Goal: Information Seeking & Learning: Learn about a topic

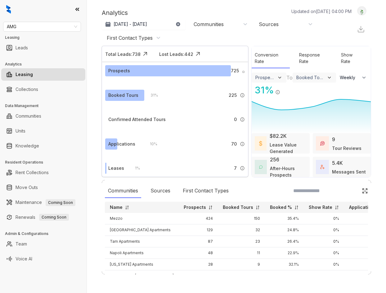
select select "******"
click at [45, 25] on span "AMG" at bounding box center [42, 26] width 70 height 9
type input "******"
click at [37, 36] on div "United Apartment Group" at bounding box center [42, 39] width 68 height 7
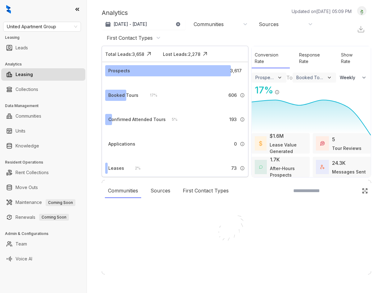
select select "******"
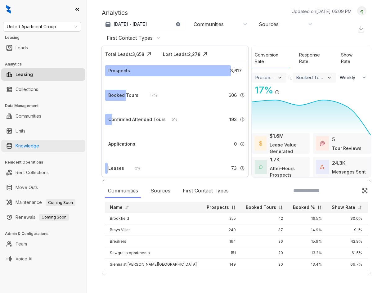
click at [39, 148] on link "Knowledge" at bounding box center [28, 146] width 24 height 12
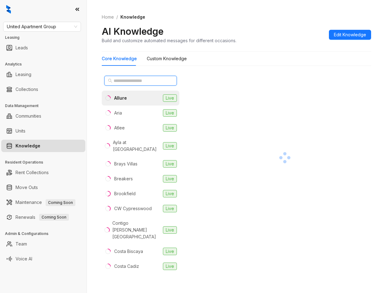
click at [118, 83] on input "text" at bounding box center [141, 80] width 55 height 7
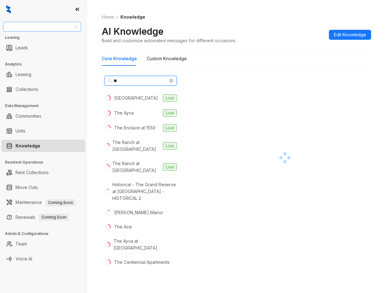
click at [51, 27] on span "United Apartment Group" at bounding box center [42, 26] width 70 height 9
type input "**"
type input "*****"
click at [45, 36] on div "Unified Residential" at bounding box center [42, 39] width 68 height 7
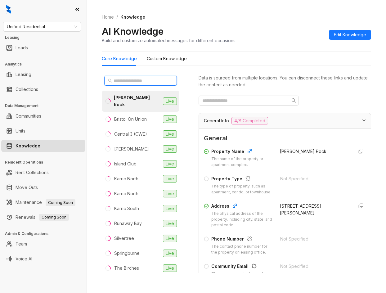
click at [132, 81] on input "text" at bounding box center [141, 80] width 55 height 7
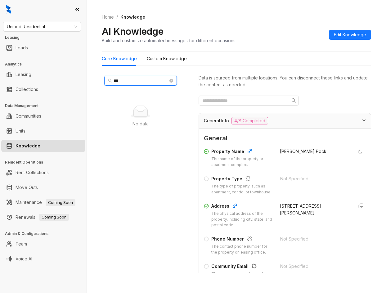
type input "*"
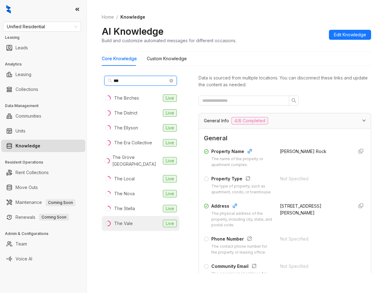
type input "***"
click at [121, 221] on div "The Vale" at bounding box center [123, 223] width 19 height 7
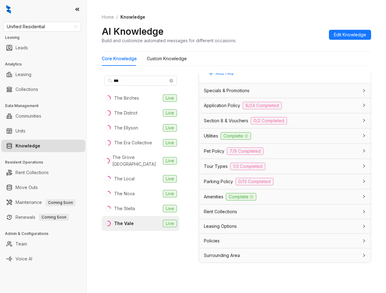
scroll to position [20, 0]
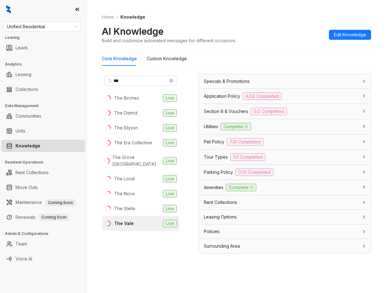
click at [257, 245] on div "Surrounding Area" at bounding box center [281, 246] width 154 height 7
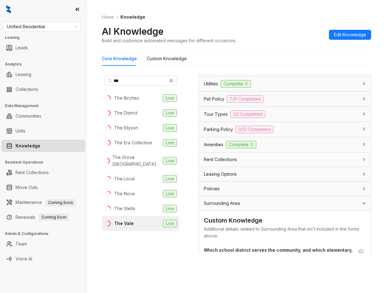
scroll to position [511, 0]
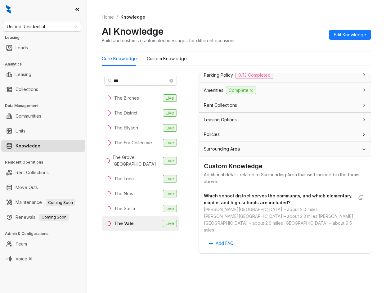
click at [261, 152] on div "Surrounding Area" at bounding box center [281, 148] width 154 height 7
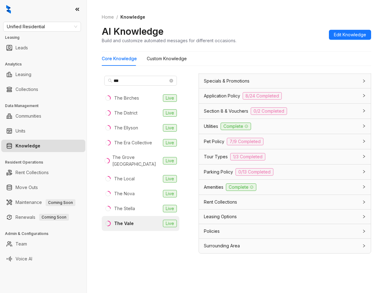
scroll to position [421, 0]
click at [248, 229] on div "Policies" at bounding box center [281, 231] width 154 height 7
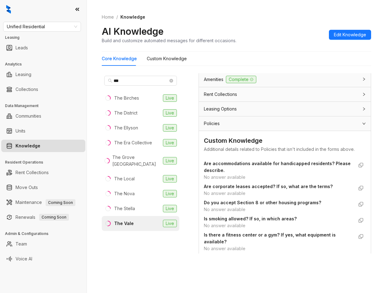
scroll to position [514, 0]
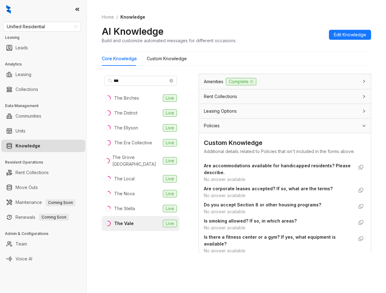
click at [255, 114] on div "Leasing Options" at bounding box center [281, 111] width 154 height 7
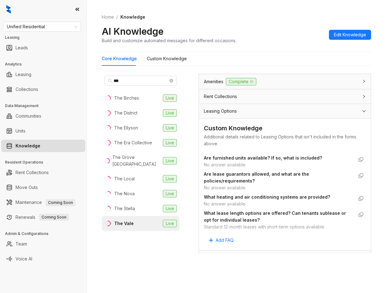
click at [222, 168] on div "No answer available" at bounding box center [279, 164] width 150 height 7
drag, startPoint x: 230, startPoint y: 209, endPoint x: 243, endPoint y: 215, distance: 13.7
click at [240, 200] on span "What heating and air conditioning systems are provided?" at bounding box center [279, 197] width 150 height 7
drag, startPoint x: 245, startPoint y: 218, endPoint x: 246, endPoint y: 225, distance: 7.5
click at [245, 207] on div "No answer available" at bounding box center [279, 203] width 150 height 7
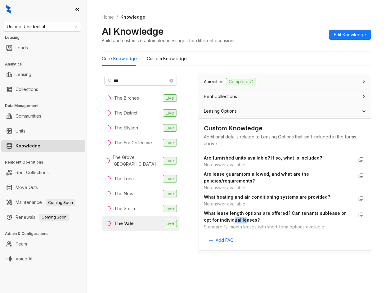
drag, startPoint x: 233, startPoint y: 234, endPoint x: 244, endPoint y: 234, distance: 11.8
click at [244, 222] on strong "What lease length options are offered? Can tenants sublease or opt for individu…" at bounding box center [275, 216] width 142 height 12
click at [257, 230] on div "Standard 12-month leases with short-term options available" at bounding box center [279, 226] width 150 height 7
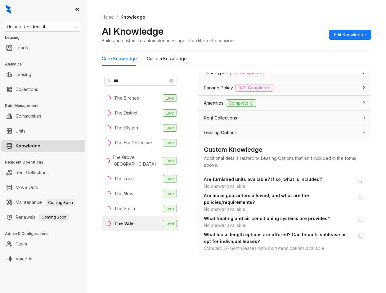
scroll to position [483, 0]
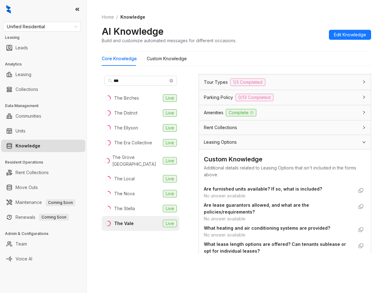
click at [230, 149] on div "Leasing Options" at bounding box center [285, 142] width 172 height 14
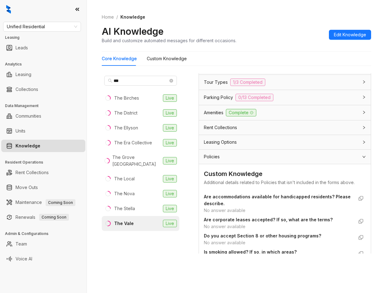
click at [249, 145] on div "Leasing Options" at bounding box center [281, 142] width 154 height 7
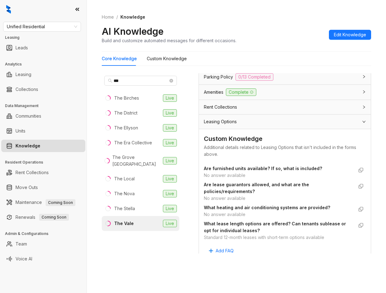
scroll to position [514, 0]
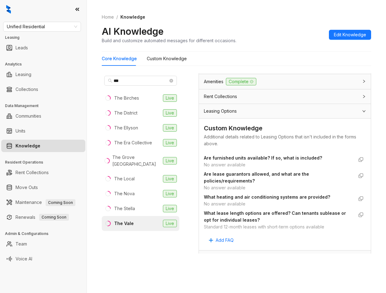
click at [248, 104] on div "Rent Collections" at bounding box center [285, 96] width 172 height 14
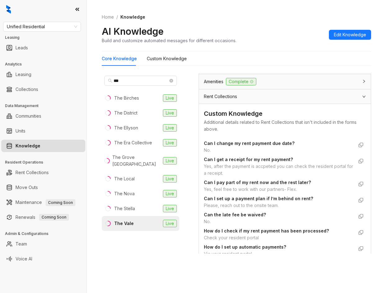
scroll to position [545, 0]
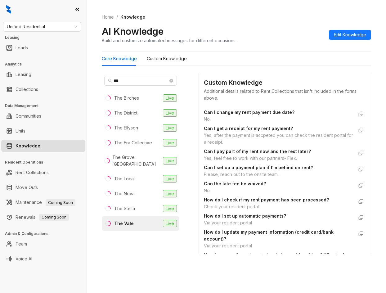
click at [240, 162] on div "Yes, feel free to work with our partners- Flex." at bounding box center [279, 158] width 150 height 7
copy div "Yes, feel free to work with our partners- Flex."
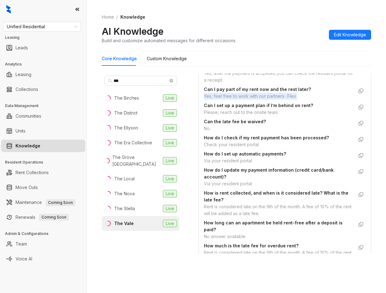
scroll to position [638, 0]
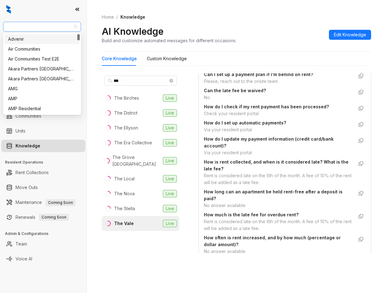
click at [33, 29] on span "Unified Residential" at bounding box center [42, 26] width 70 height 9
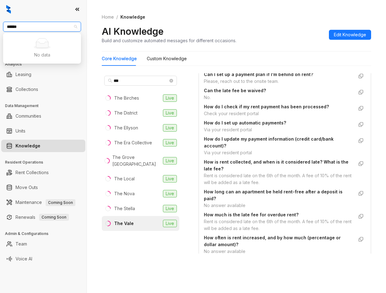
type input "*****"
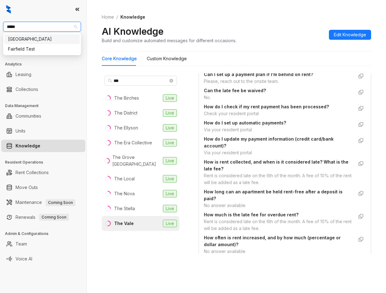
click at [26, 38] on div "Fairfield" at bounding box center [42, 39] width 68 height 7
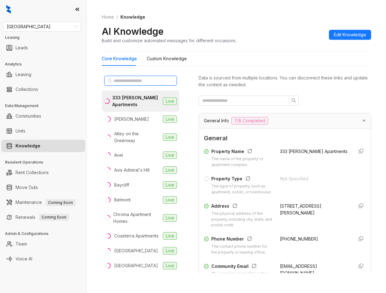
click at [141, 79] on input "text" at bounding box center [141, 80] width 55 height 7
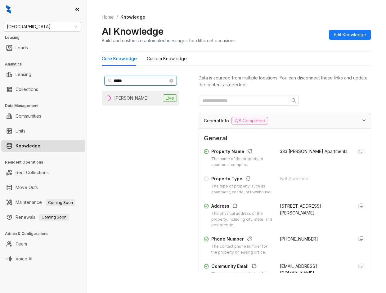
type input "*****"
click at [141, 96] on li "Almeda Park Live" at bounding box center [141, 98] width 78 height 15
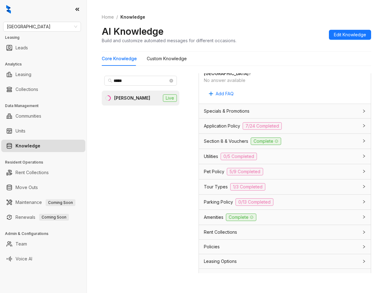
scroll to position [434, 0]
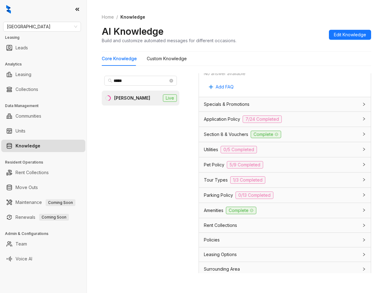
click at [218, 153] on div "Utilities 0/5 Completed" at bounding box center [285, 149] width 172 height 15
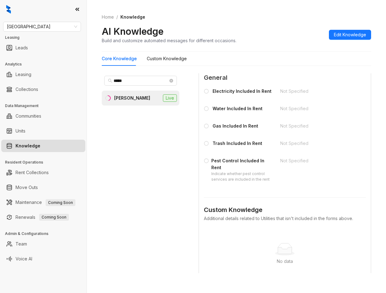
scroll to position [527, 0]
